Goal: Information Seeking & Learning: Learn about a topic

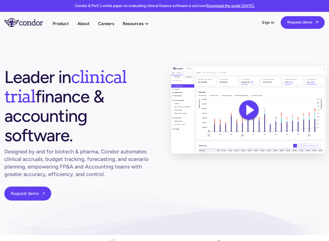
click at [248, 110] on img at bounding box center [249, 109] width 156 height 87
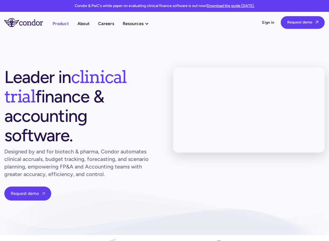
click at [62, 25] on link "Product" at bounding box center [61, 23] width 16 height 7
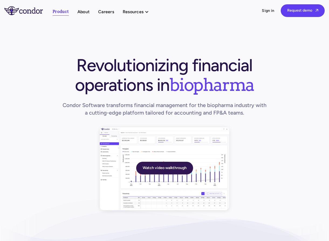
click at [178, 170] on link "Watch video walkthrough" at bounding box center [164, 168] width 57 height 13
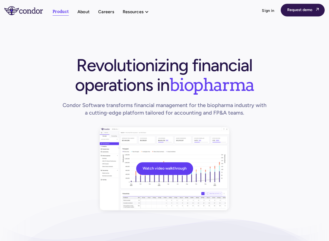
click at [302, 11] on link "Request demo " at bounding box center [303, 10] width 44 height 13
